Goal: Task Accomplishment & Management: Use online tool/utility

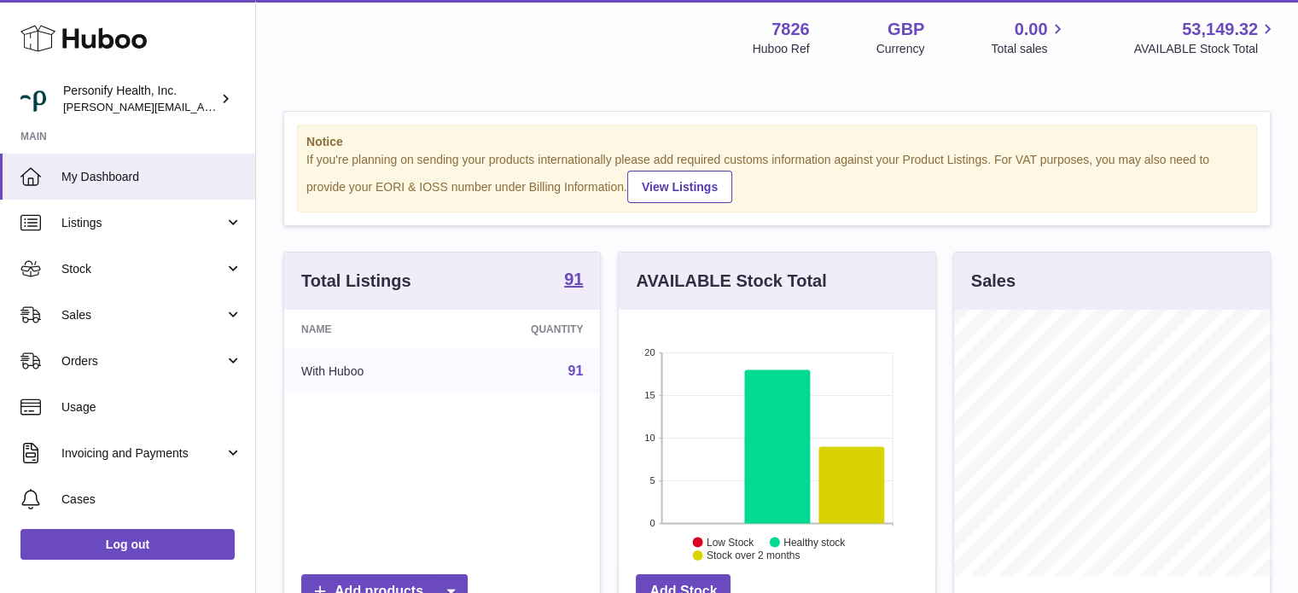
scroll to position [266, 317]
click at [99, 312] on span "Sales" at bounding box center [142, 315] width 163 height 16
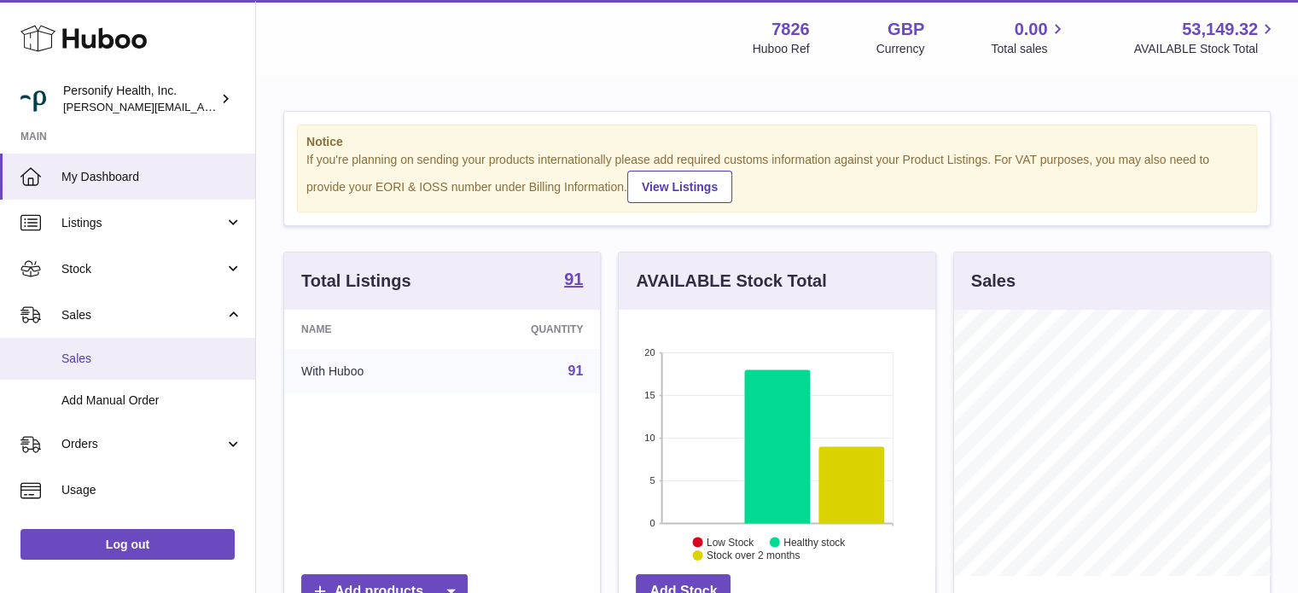
click at [106, 354] on span "Sales" at bounding box center [151, 359] width 181 height 16
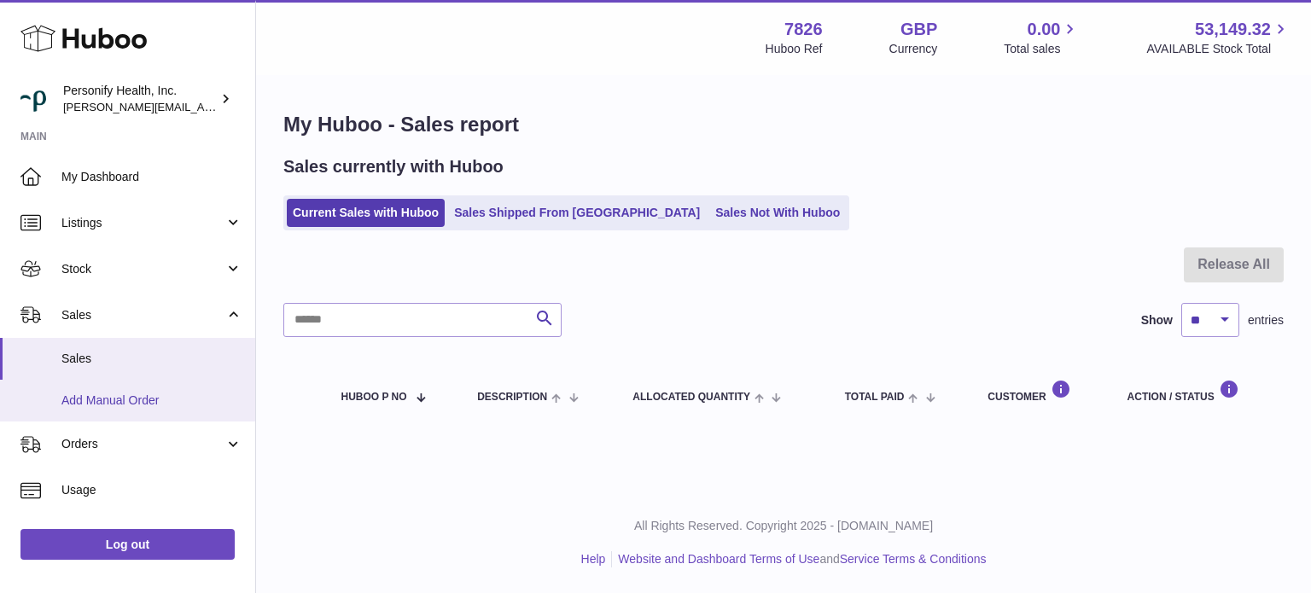
click at [131, 408] on link "Add Manual Order" at bounding box center [127, 401] width 255 height 42
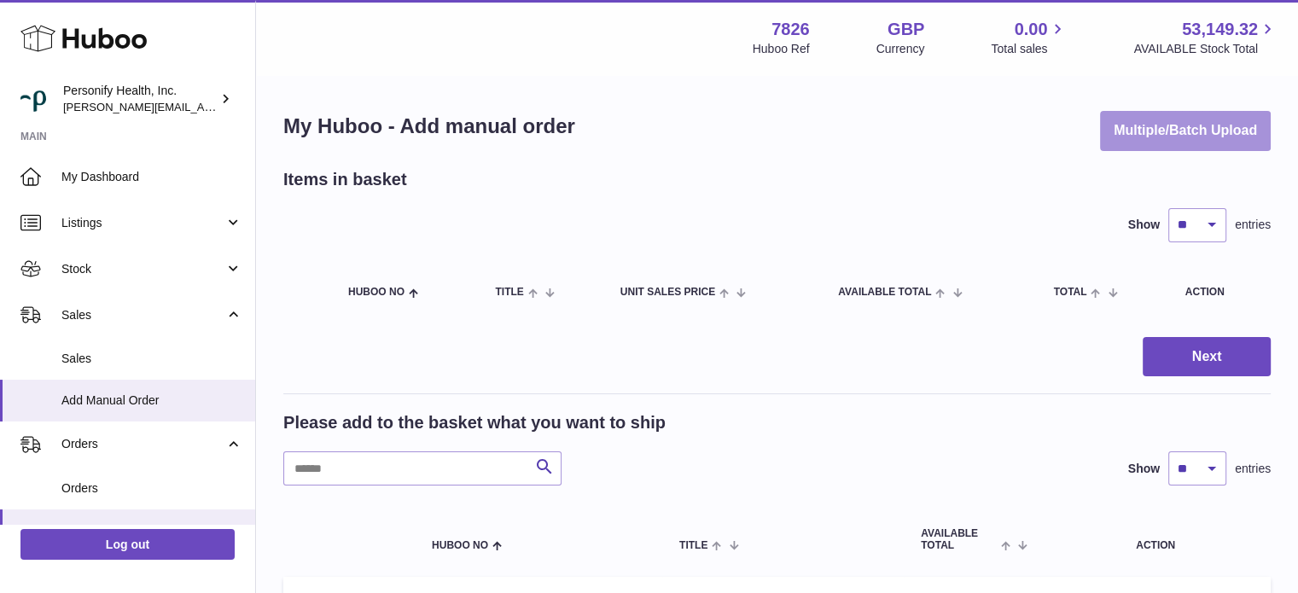
click at [1120, 137] on button "Multiple/Batch Upload" at bounding box center [1185, 131] width 171 height 40
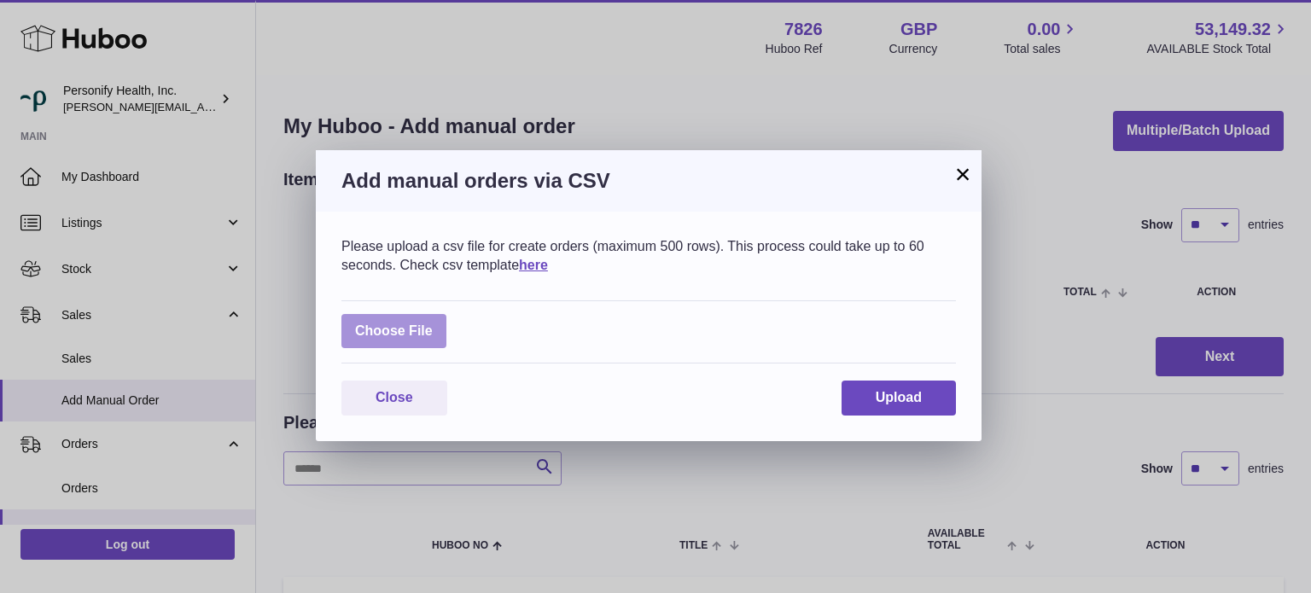
click at [428, 330] on label at bounding box center [393, 331] width 105 height 35
click at [433, 324] on input "file" at bounding box center [433, 323] width 1 height 1
type input "**********"
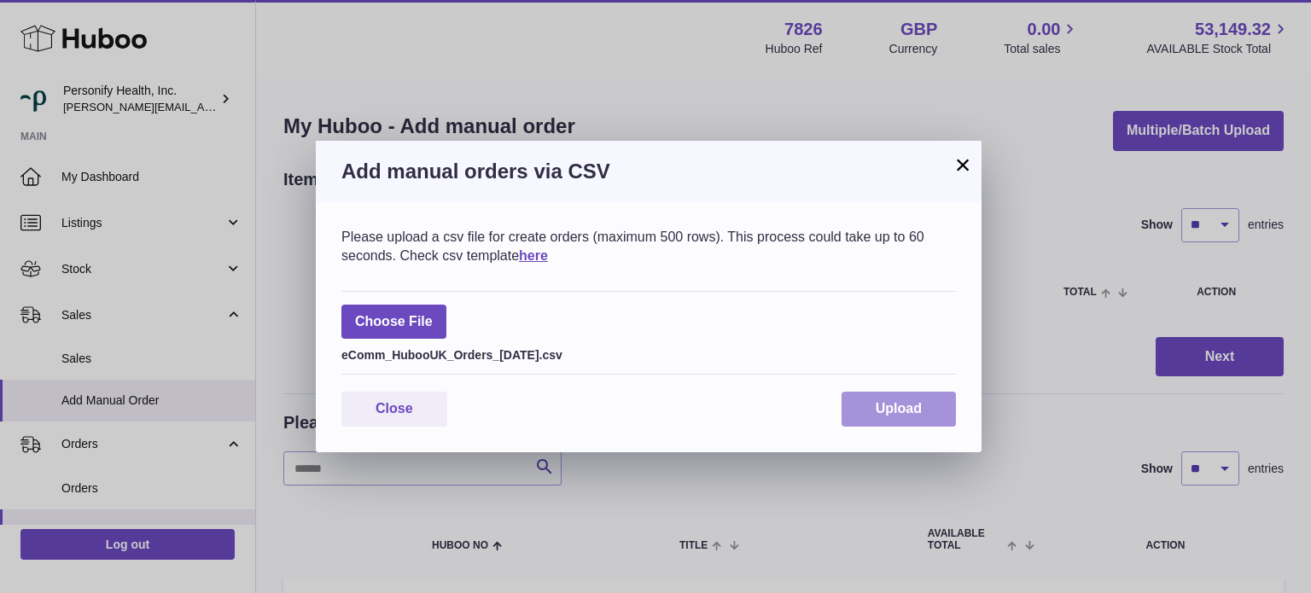
click at [855, 405] on button "Upload" at bounding box center [899, 409] width 114 height 35
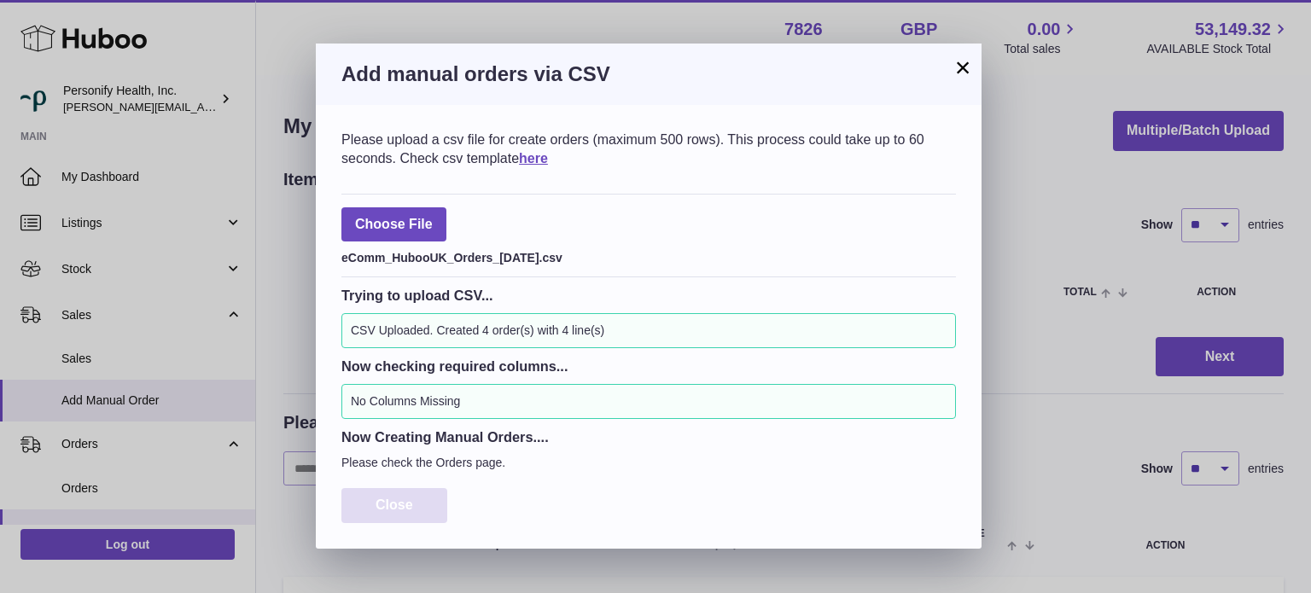
click at [406, 499] on span "Close" at bounding box center [395, 505] width 38 height 15
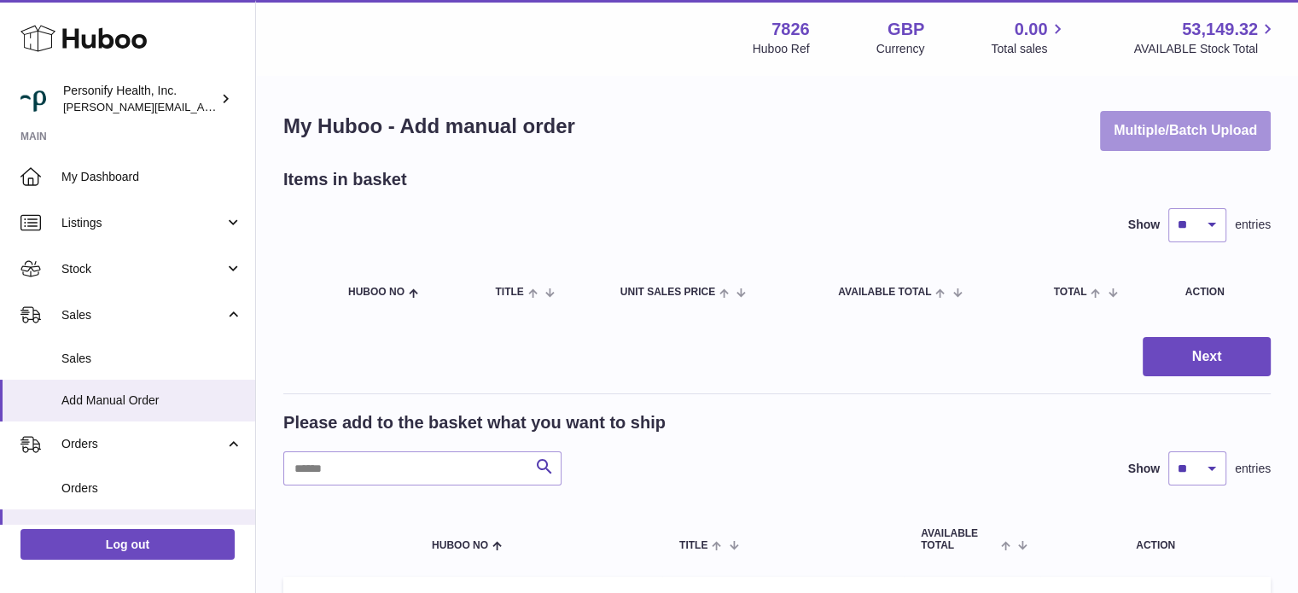
click at [1151, 127] on button "Multiple/Batch Upload" at bounding box center [1185, 131] width 171 height 40
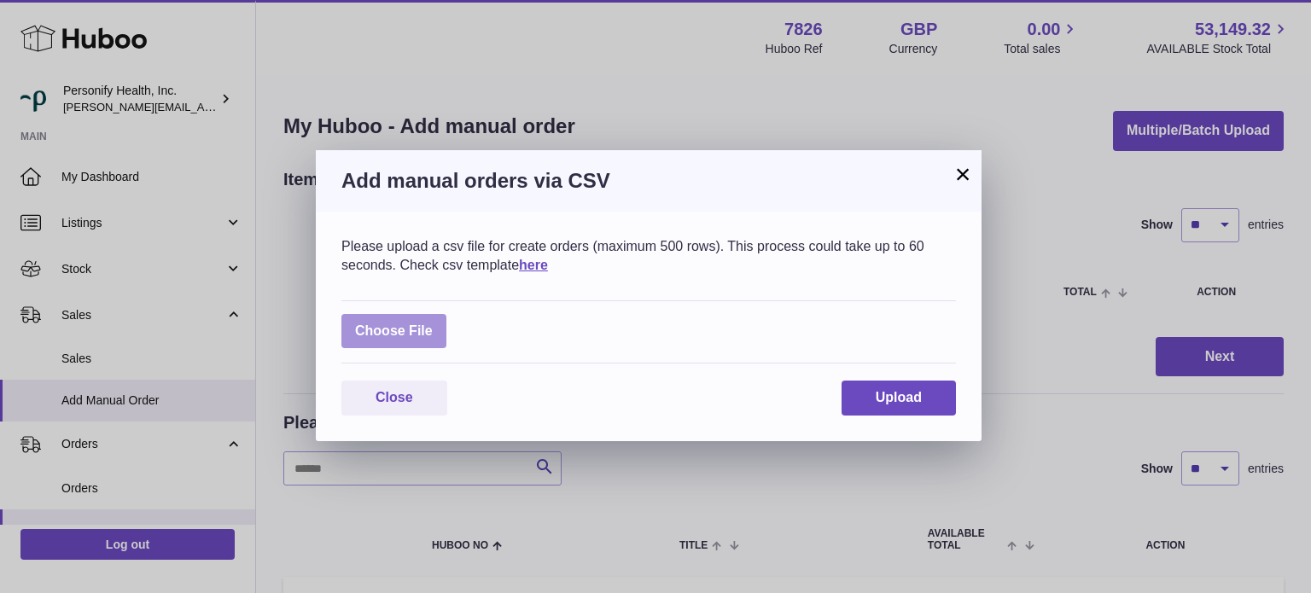
click at [429, 324] on label at bounding box center [393, 331] width 105 height 35
click at [433, 324] on input "file" at bounding box center [433, 323] width 1 height 1
type input "**********"
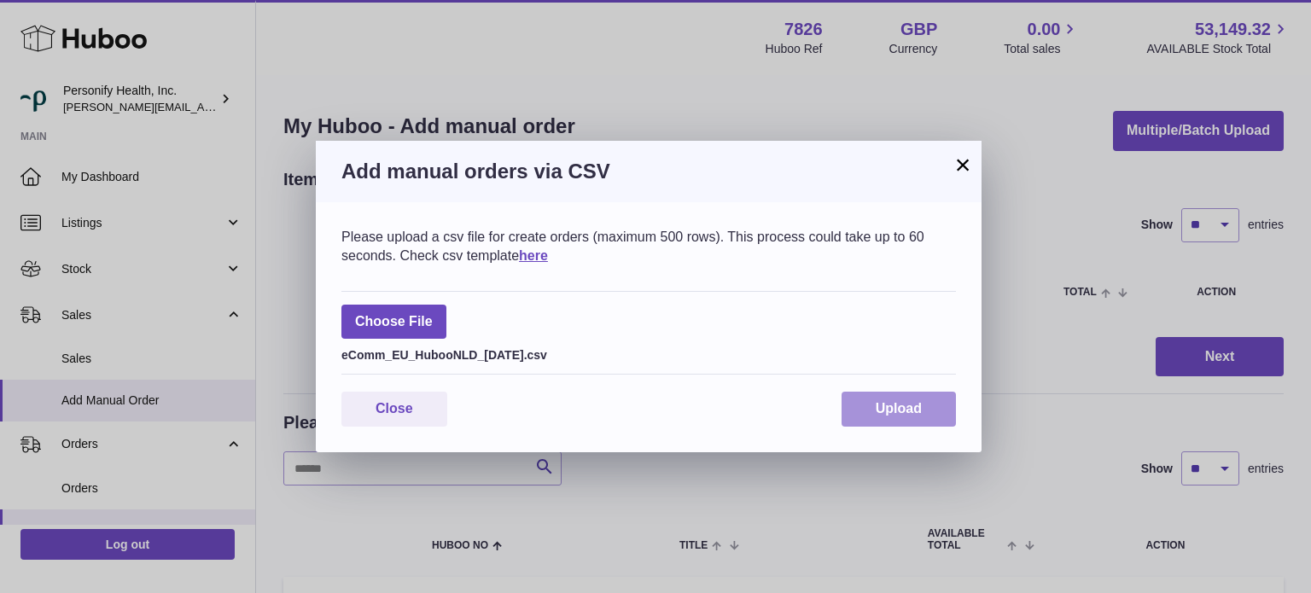
click at [891, 416] on span "Upload" at bounding box center [899, 408] width 46 height 15
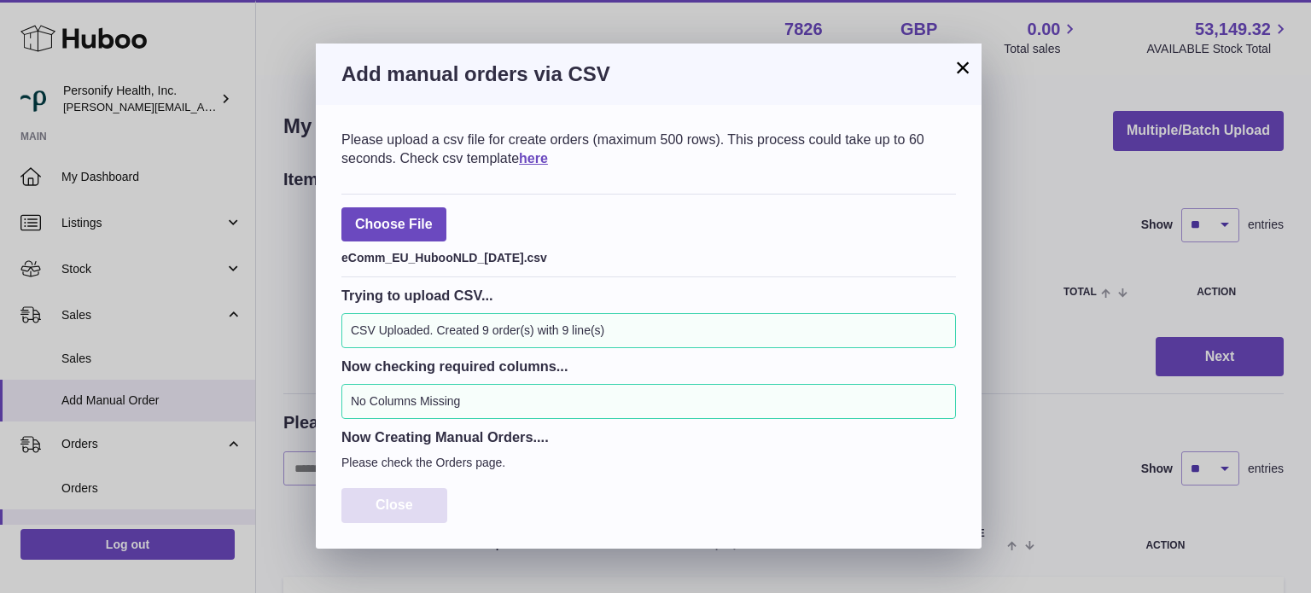
click at [417, 509] on button "Close" at bounding box center [394, 505] width 106 height 35
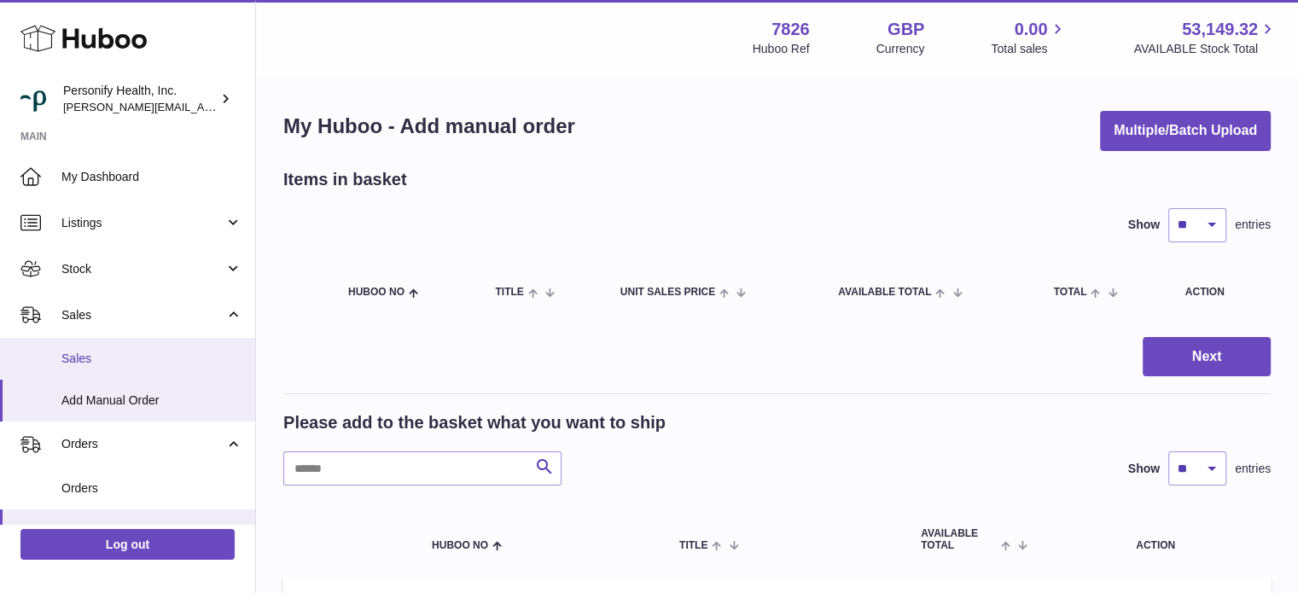
click at [106, 345] on link "Sales" at bounding box center [127, 359] width 255 height 42
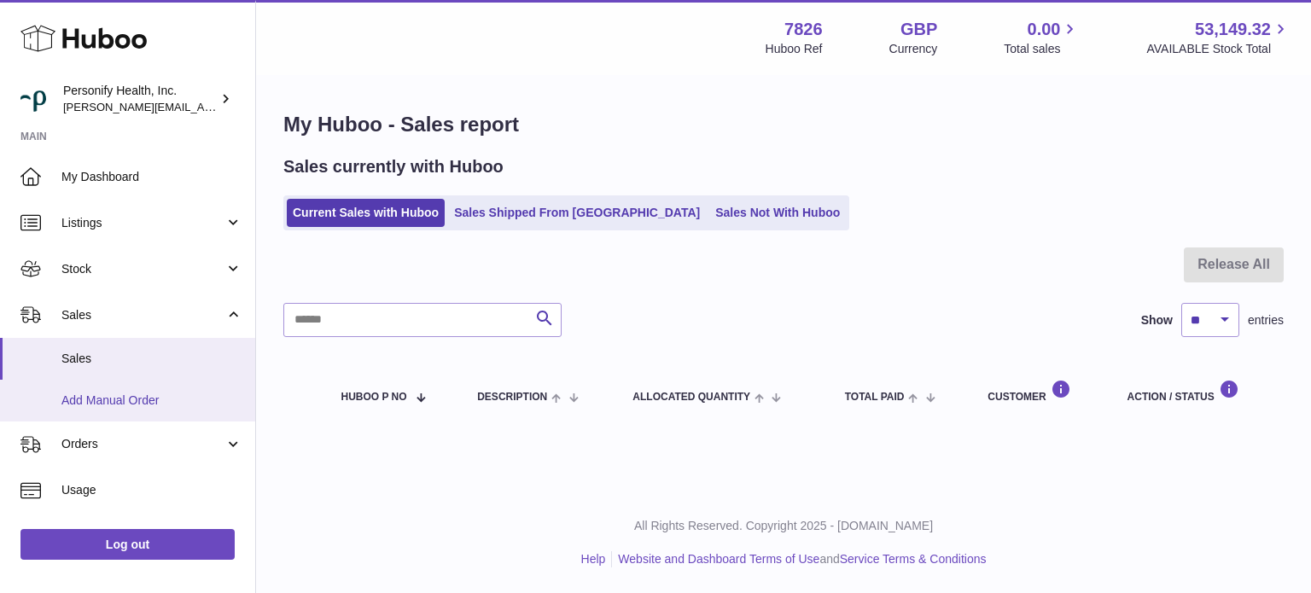
click at [160, 400] on span "Add Manual Order" at bounding box center [151, 401] width 181 height 16
click at [139, 398] on span "Add Manual Order" at bounding box center [151, 401] width 181 height 16
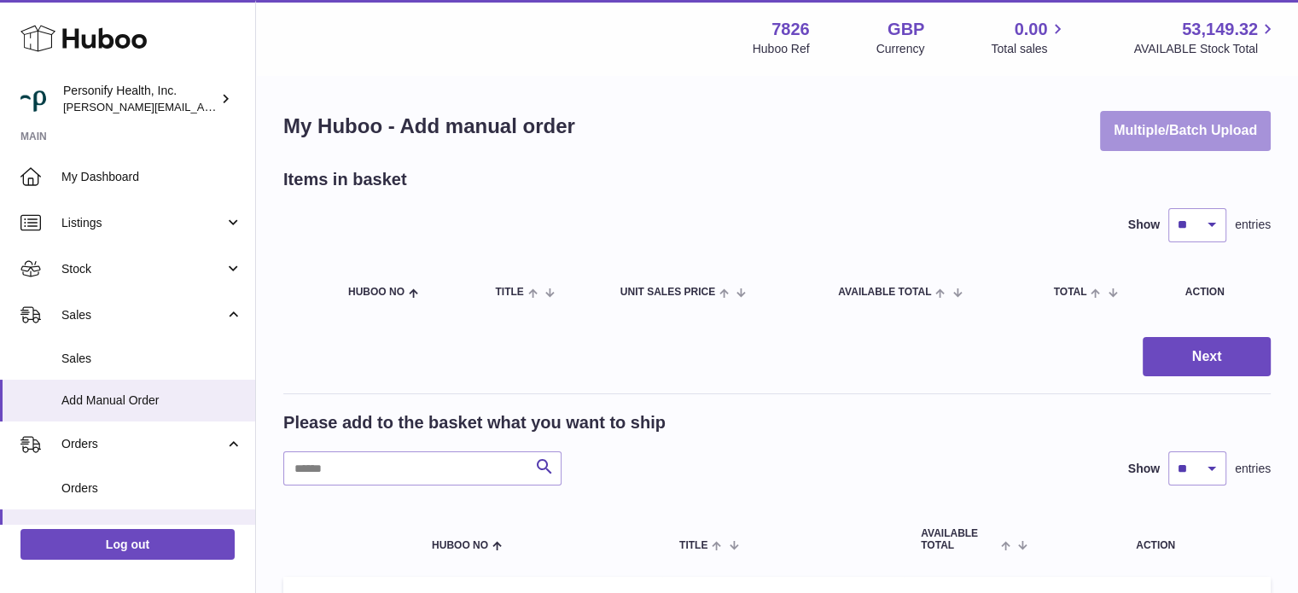
click at [1154, 125] on button "Multiple/Batch Upload" at bounding box center [1185, 131] width 171 height 40
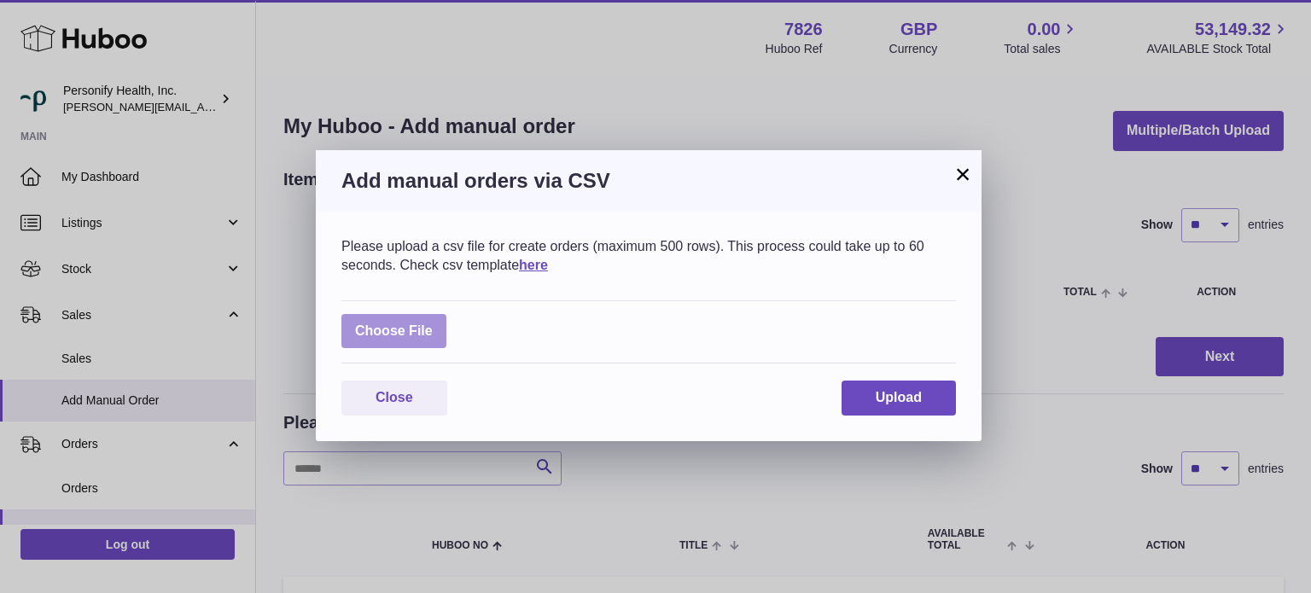
click at [420, 329] on label at bounding box center [393, 331] width 105 height 35
click at [433, 324] on input "file" at bounding box center [433, 323] width 1 height 1
type input "**********"
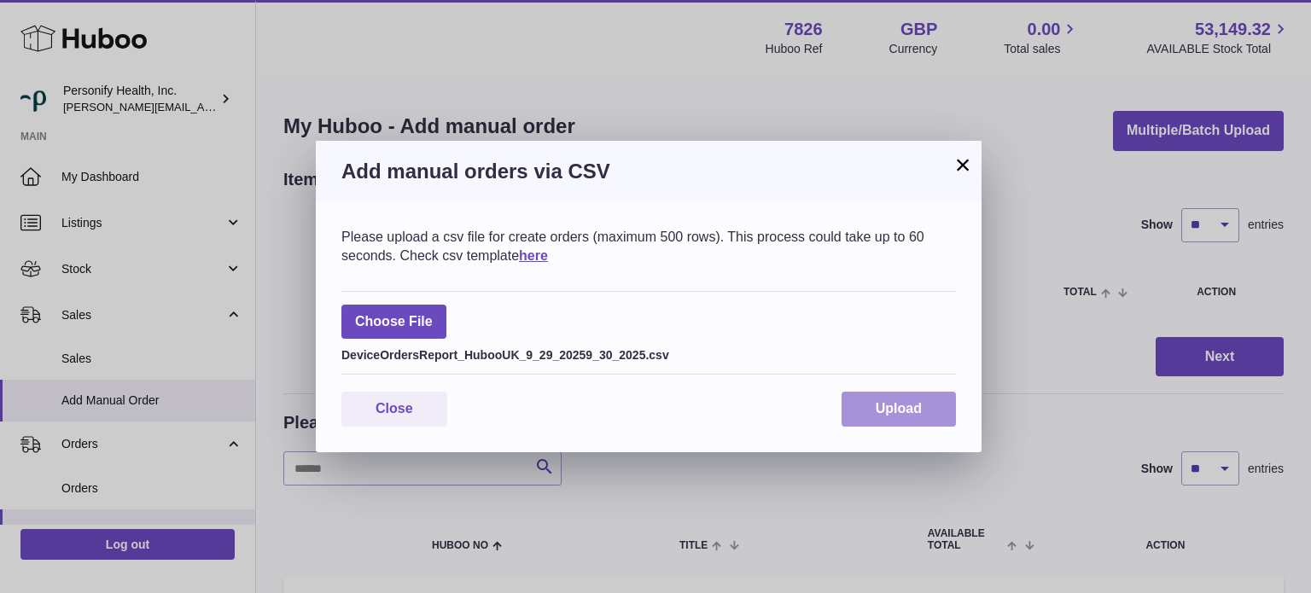
click at [884, 402] on span "Upload" at bounding box center [899, 408] width 46 height 15
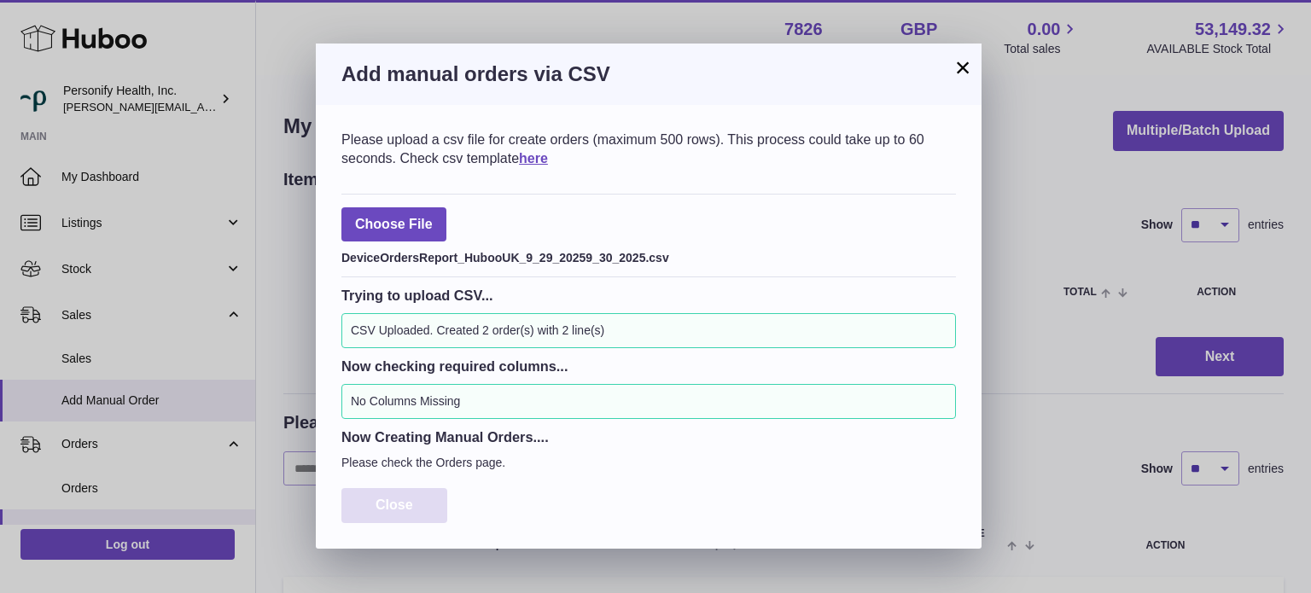
click at [411, 512] on span "Close" at bounding box center [395, 505] width 38 height 15
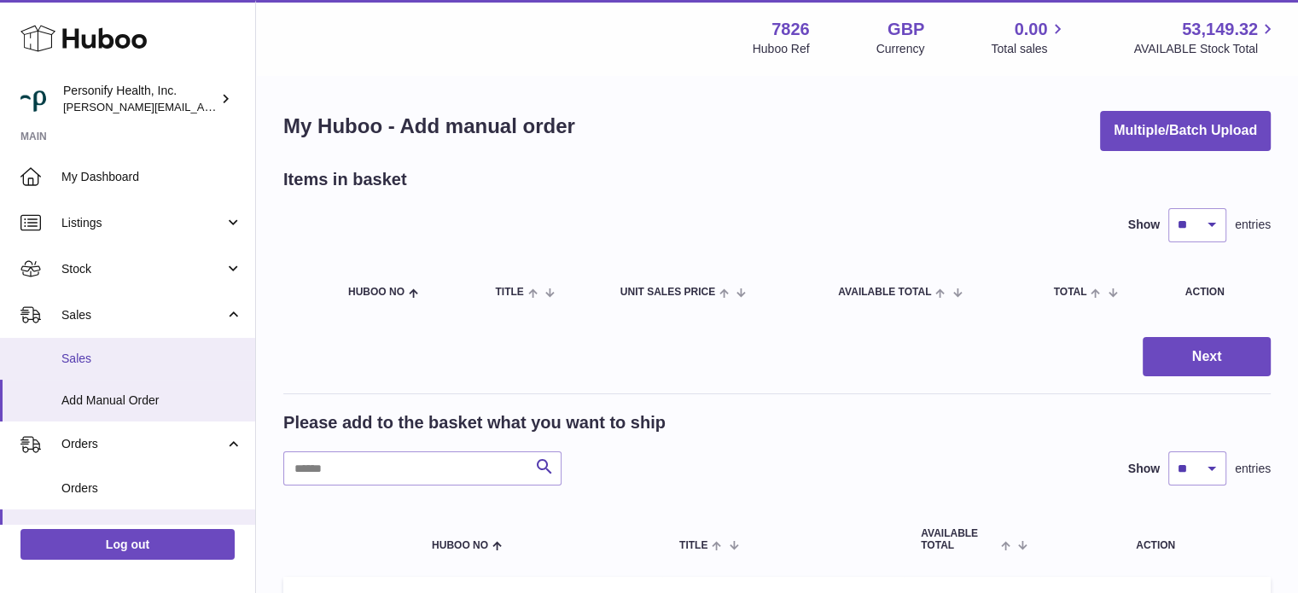
click at [133, 359] on span "Sales" at bounding box center [151, 359] width 181 height 16
